Goal: Task Accomplishment & Management: Manage account settings

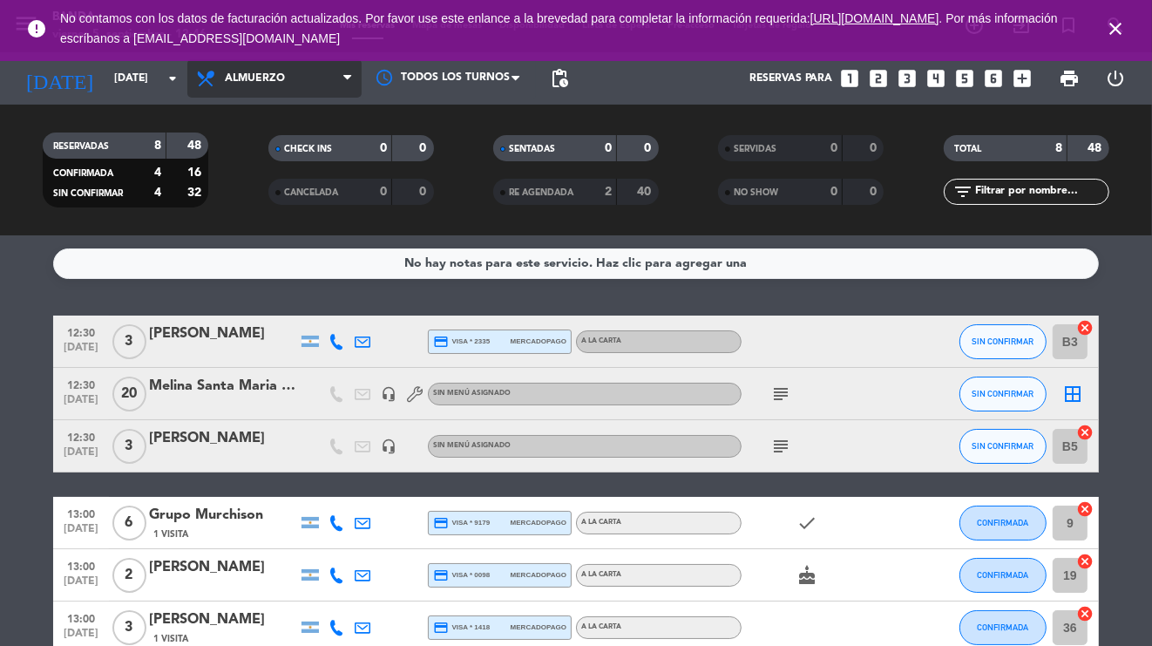
click at [259, 78] on span "Almuerzo" at bounding box center [255, 78] width 60 height 12
click at [255, 192] on div "menu Banda viernes 5. septiembre - 12:46 Mis reservas Mapa de mesas Disponibili…" at bounding box center [576, 117] width 1152 height 235
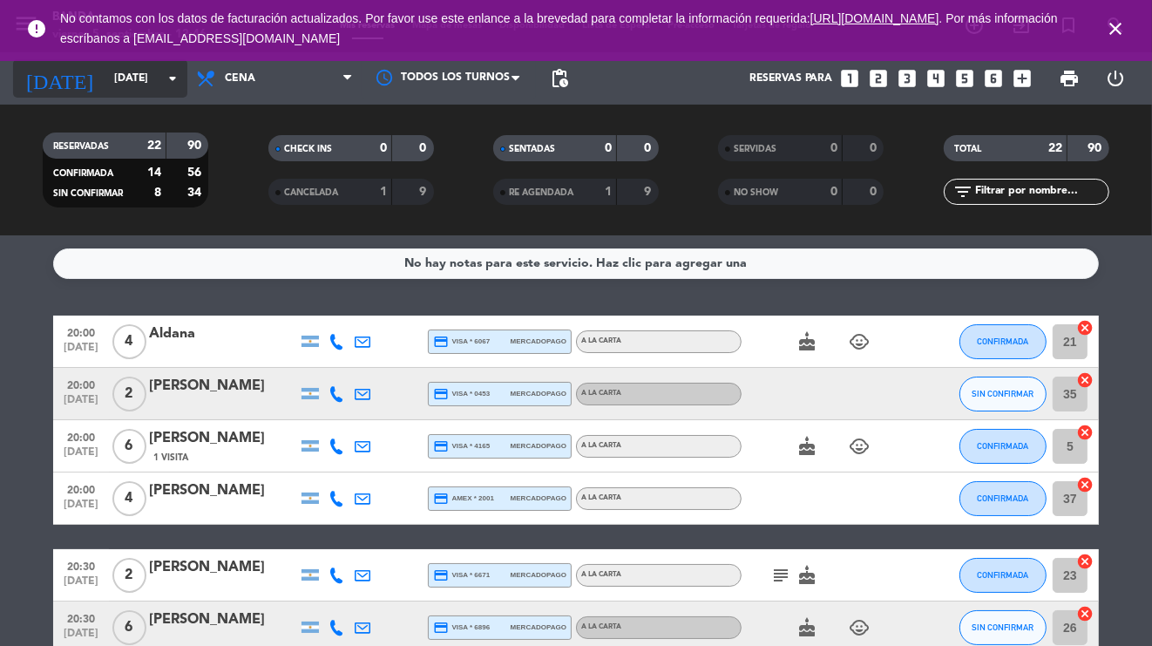
click at [134, 77] on input "[DATE]" at bounding box center [178, 79] width 146 height 30
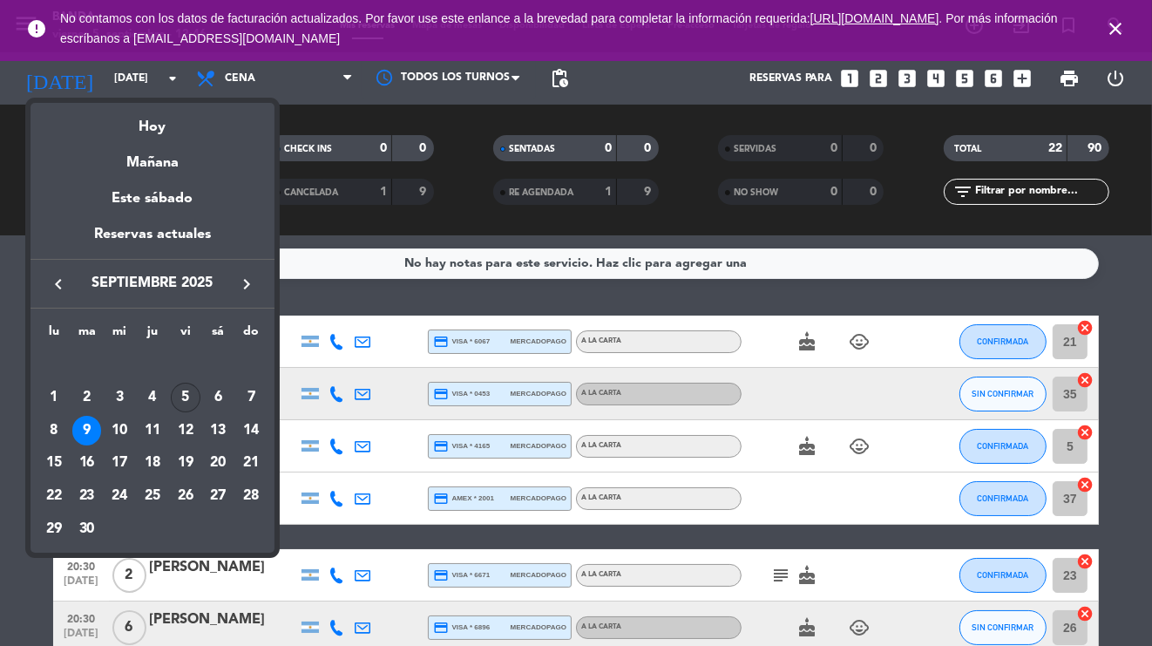
click at [183, 397] on div "5" at bounding box center [186, 398] width 30 height 30
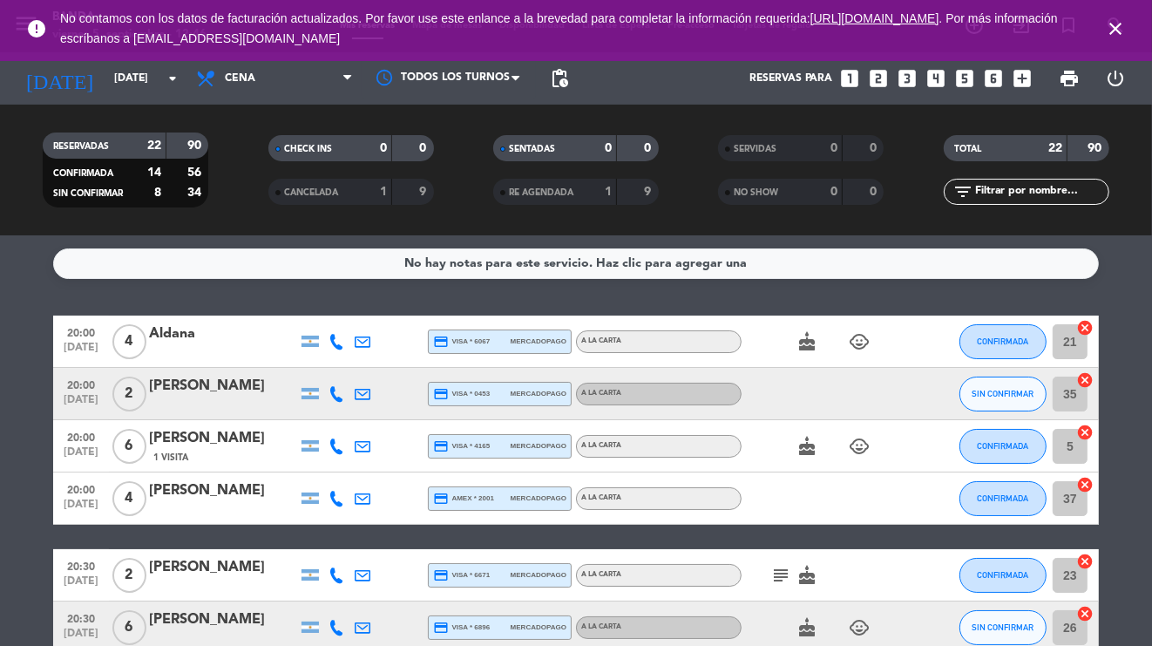
type input "[DATE]"
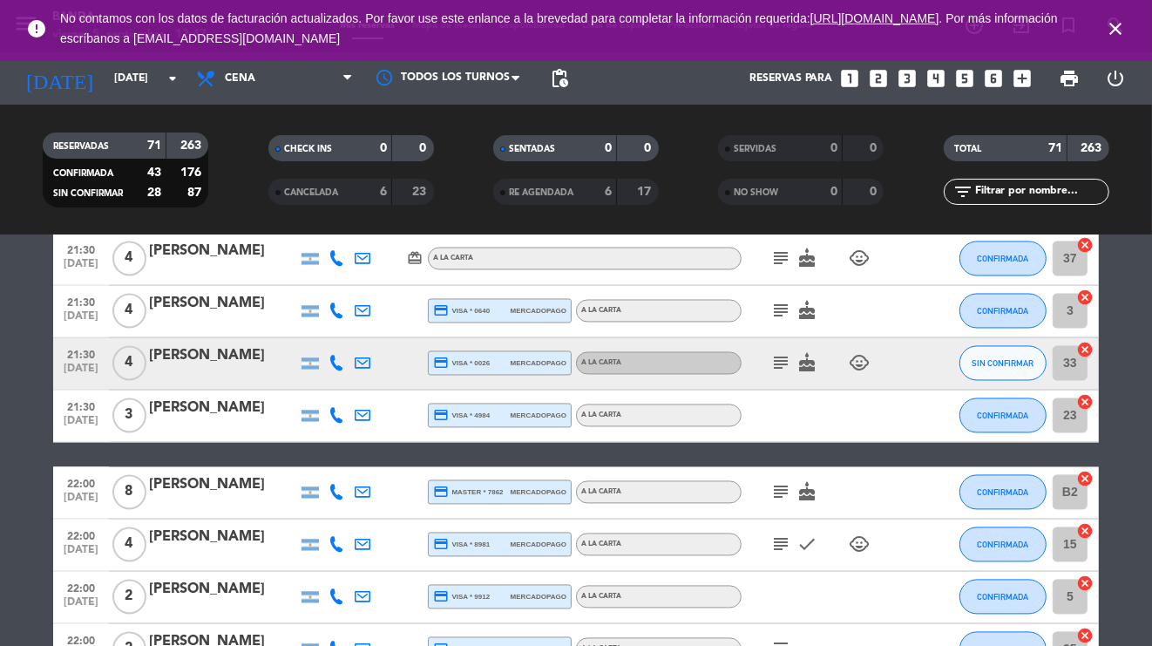
scroll to position [2676, 0]
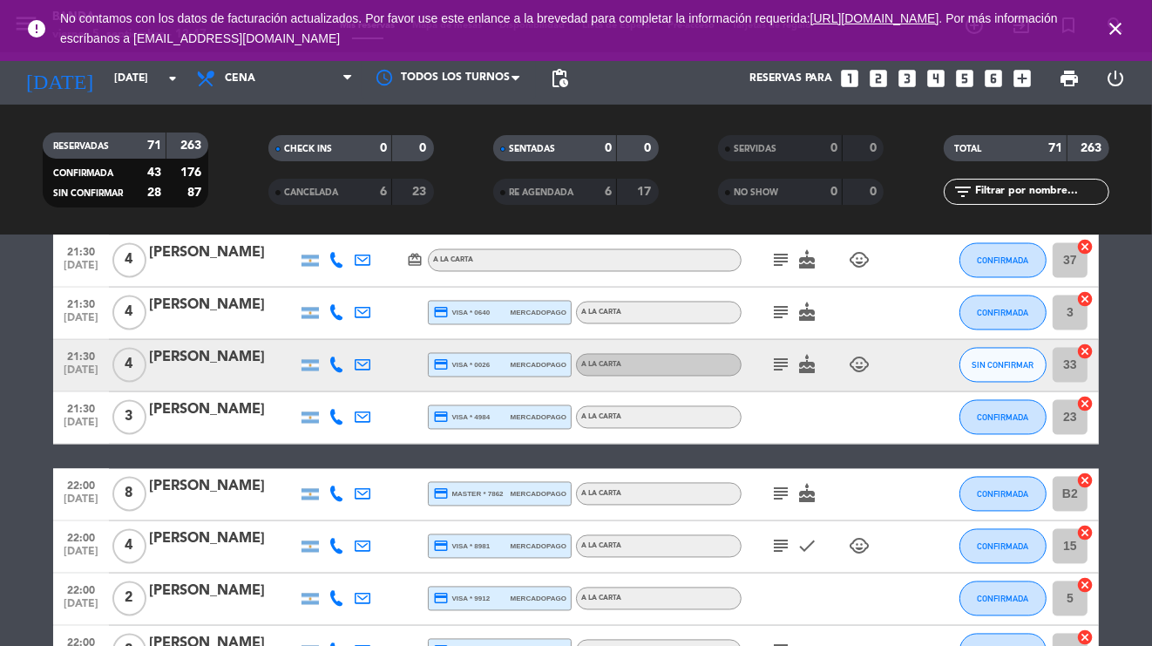
click at [234, 405] on div "[PERSON_NAME]" at bounding box center [223, 410] width 148 height 23
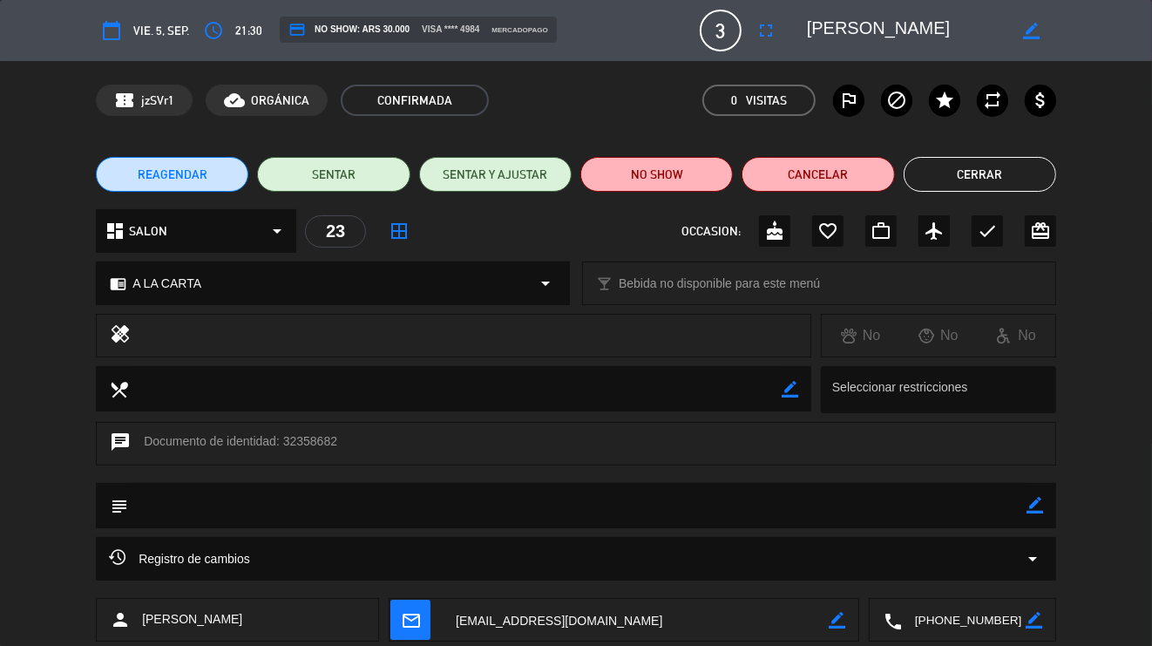
scroll to position [100, 0]
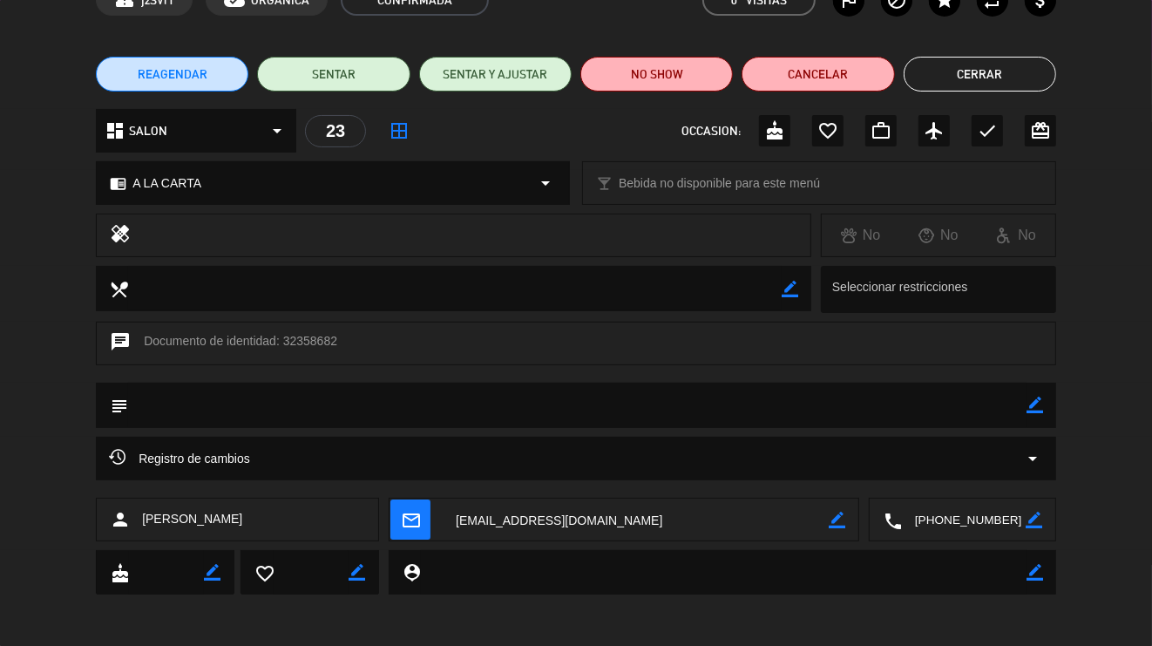
click at [1033, 395] on div "border_color" at bounding box center [1035, 405] width 17 height 45
click at [1033, 409] on icon "border_color" at bounding box center [1035, 405] width 17 height 17
click at [1032, 404] on icon at bounding box center [1035, 405] width 17 height 17
click at [1037, 407] on icon "border_color" at bounding box center [1035, 405] width 17 height 17
type textarea "A"
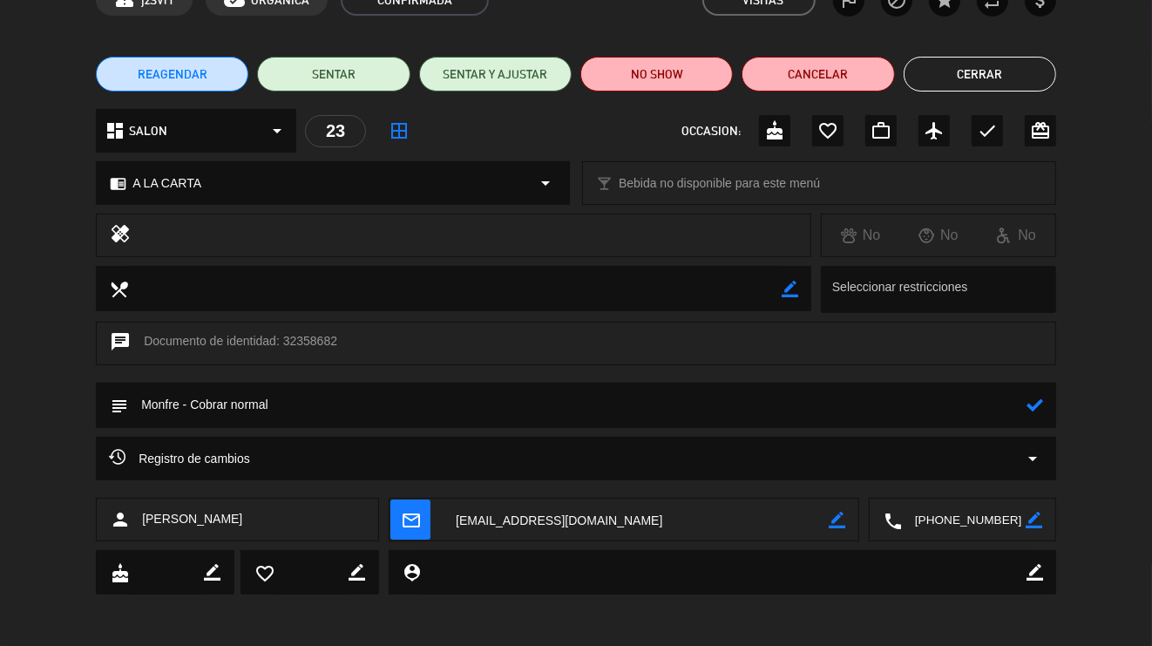
type textarea "Monfre - Cobrar normal"
click at [1038, 404] on icon at bounding box center [1035, 405] width 17 height 17
click at [963, 73] on button "Cerrar" at bounding box center [980, 74] width 153 height 35
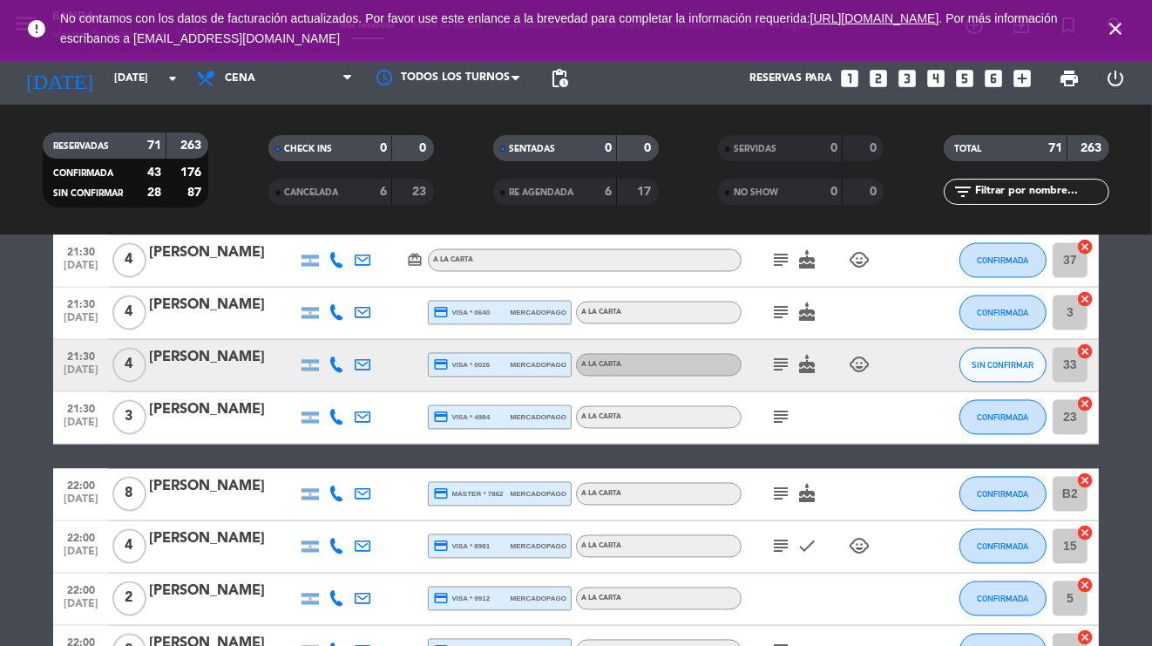
click at [777, 411] on icon "subject" at bounding box center [781, 417] width 21 height 21
